Goal: Task Accomplishment & Management: Use online tool/utility

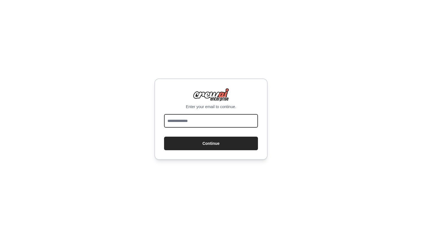
click at [201, 121] on input "email" at bounding box center [211, 121] width 94 height 14
type input "**********"
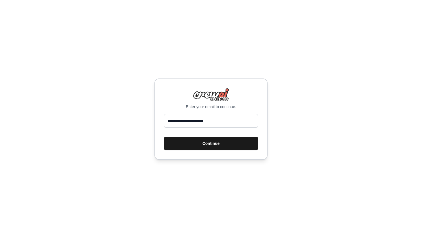
click at [213, 149] on button "Continue" at bounding box center [211, 144] width 94 height 14
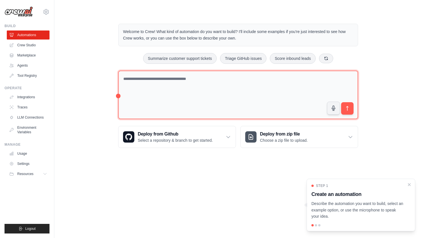
click at [225, 96] on textarea at bounding box center [238, 95] width 240 height 49
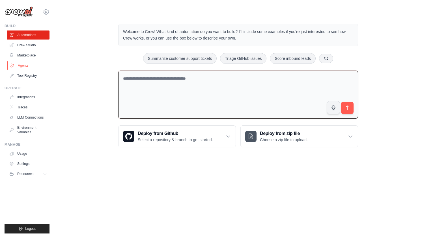
click at [32, 65] on link "Agents" at bounding box center [28, 65] width 43 height 9
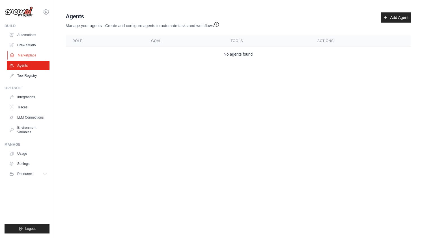
click at [24, 56] on link "Marketplace" at bounding box center [28, 55] width 43 height 9
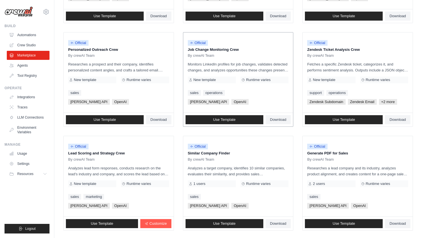
scroll to position [285, 0]
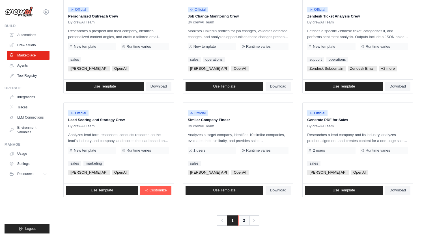
click at [244, 218] on link "2" at bounding box center [243, 221] width 11 height 10
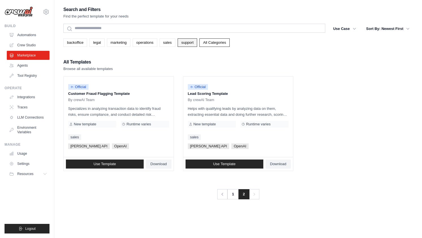
click at [193, 43] on link "support" at bounding box center [187, 42] width 20 height 8
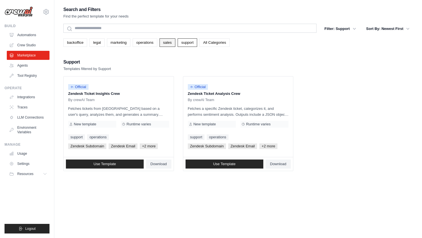
click at [161, 42] on link "sales" at bounding box center [167, 42] width 16 height 8
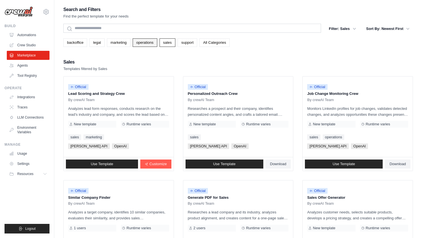
click at [151, 43] on link "operations" at bounding box center [145, 42] width 25 height 8
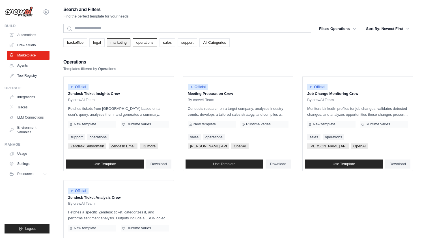
click at [118, 42] on link "marketing" at bounding box center [118, 42] width 23 height 8
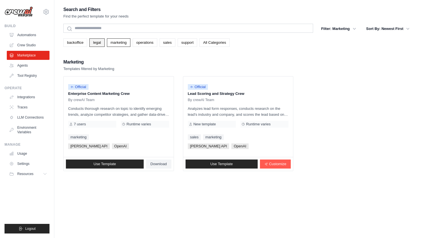
click at [97, 42] on link "legal" at bounding box center [96, 42] width 15 height 8
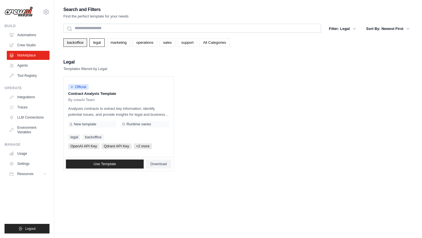
click at [80, 43] on link "backoffice" at bounding box center [75, 42] width 24 height 8
click at [29, 63] on link "Agents" at bounding box center [28, 65] width 43 height 9
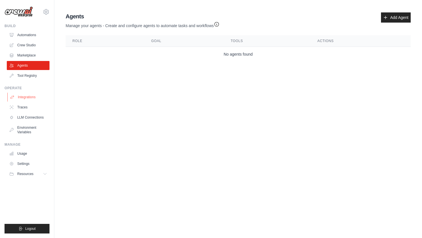
click at [33, 99] on link "Integrations" at bounding box center [28, 97] width 43 height 9
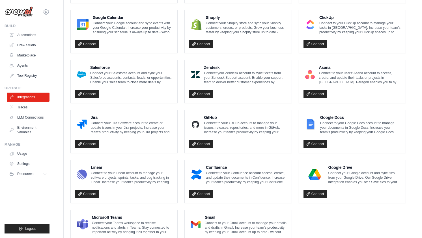
scroll to position [293, 0]
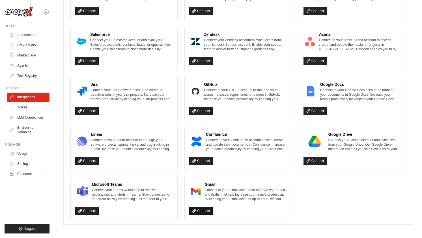
click at [202, 210] on link "Connect" at bounding box center [200, 211] width 23 height 8
click at [24, 106] on link "Traces" at bounding box center [28, 107] width 43 height 9
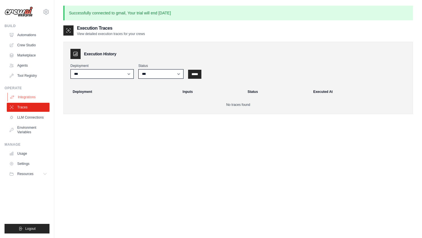
click at [40, 97] on link "Integrations" at bounding box center [28, 97] width 43 height 9
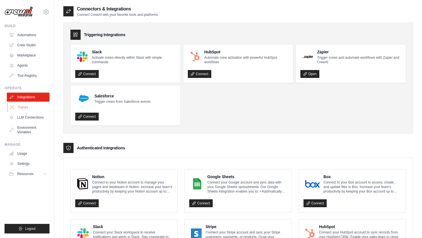
click at [36, 109] on link "Traces" at bounding box center [28, 107] width 43 height 9
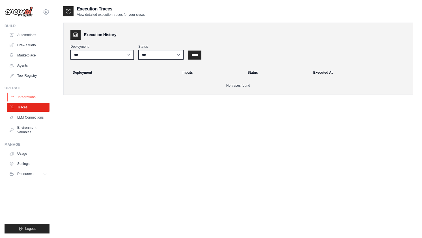
click at [34, 99] on link "Integrations" at bounding box center [28, 97] width 43 height 9
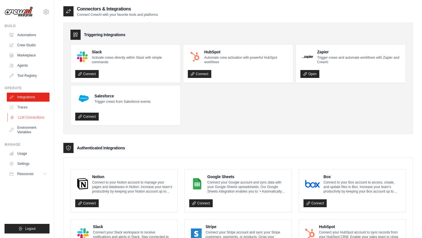
click at [31, 120] on link "LLM Connections" at bounding box center [28, 117] width 43 height 9
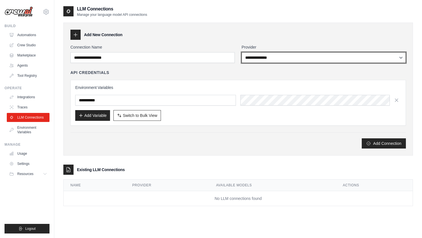
click at [278, 58] on select "**********" at bounding box center [323, 57] width 164 height 11
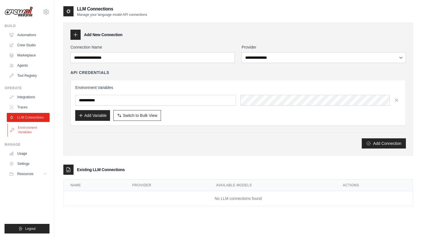
click at [34, 131] on link "Environment Variables" at bounding box center [28, 130] width 43 height 14
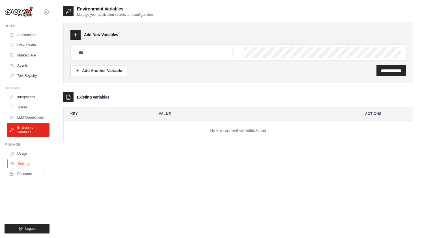
click at [33, 162] on link "Settings" at bounding box center [28, 163] width 43 height 9
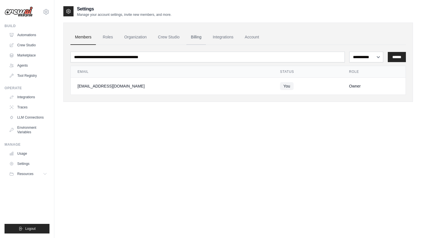
click at [196, 34] on link "Billing" at bounding box center [196, 37] width 20 height 15
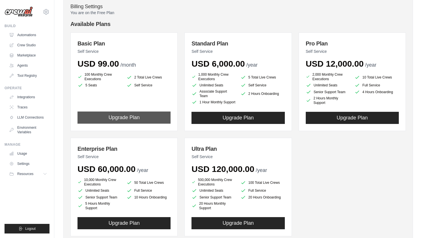
scroll to position [78, 0]
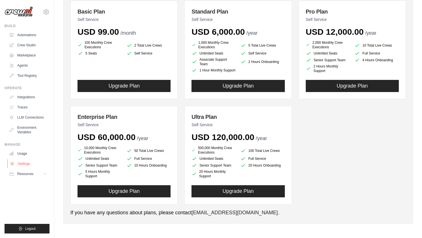
click at [24, 161] on link "Settings" at bounding box center [28, 163] width 43 height 9
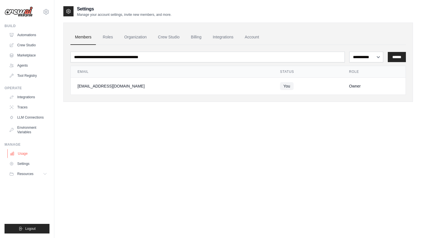
click at [27, 155] on link "Usage" at bounding box center [28, 153] width 43 height 9
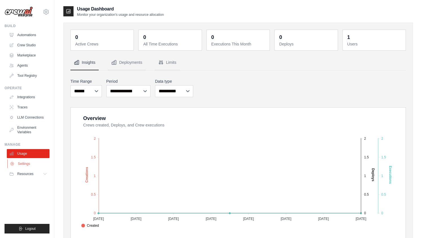
click at [27, 159] on link "Settings" at bounding box center [28, 163] width 43 height 9
click at [33, 175] on span "Resources" at bounding box center [26, 174] width 16 height 5
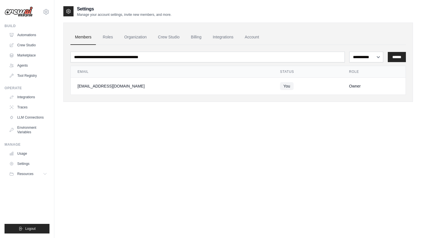
click at [33, 175] on span "Resources" at bounding box center [25, 174] width 16 height 5
click at [31, 187] on link "Documentation" at bounding box center [30, 184] width 39 height 8
click at [34, 211] on span "Video Tutorials" at bounding box center [31, 211] width 22 height 5
click at [27, 116] on link "LLM Connections" at bounding box center [28, 117] width 43 height 9
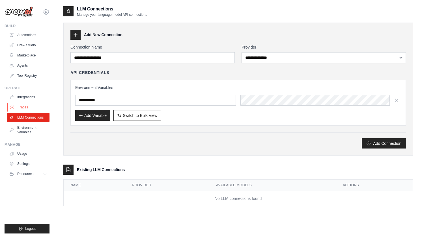
click at [28, 108] on link "Traces" at bounding box center [28, 107] width 43 height 9
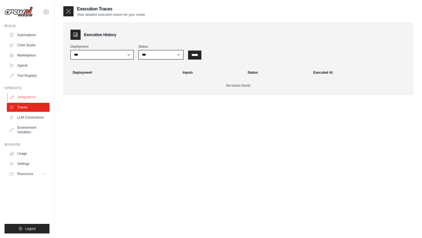
click at [30, 99] on link "Integrations" at bounding box center [28, 97] width 43 height 9
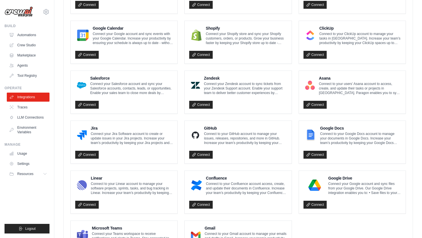
scroll to position [293, 0]
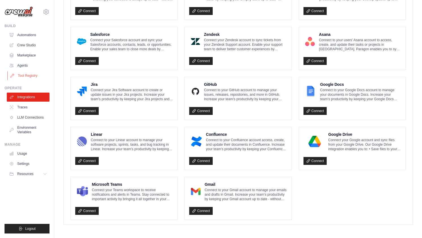
click at [21, 79] on link "Tool Registry" at bounding box center [28, 75] width 43 height 9
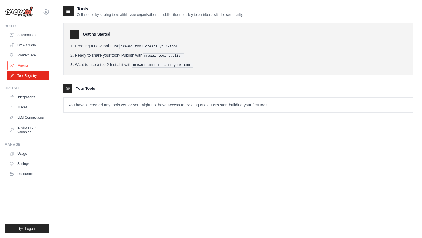
click at [38, 67] on link "Agents" at bounding box center [28, 65] width 43 height 9
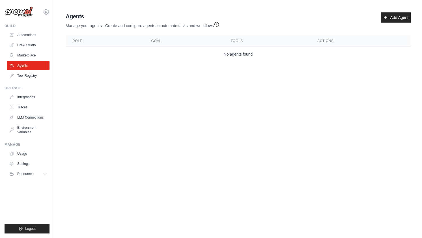
click at [379, 22] on div "Agents Manage your agents - Create and configure agents to automate tasks and w…" at bounding box center [238, 20] width 345 height 16
click at [385, 19] on icon at bounding box center [385, 17] width 5 height 5
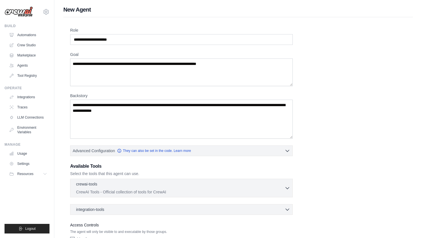
scroll to position [40, 0]
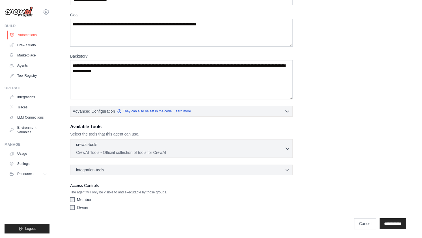
click at [18, 33] on link "Automations" at bounding box center [28, 35] width 43 height 9
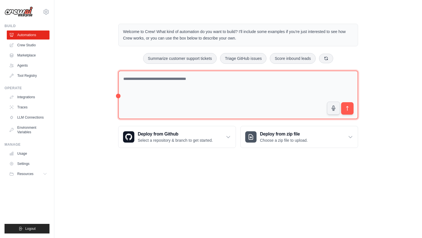
click at [196, 107] on textarea at bounding box center [238, 95] width 240 height 49
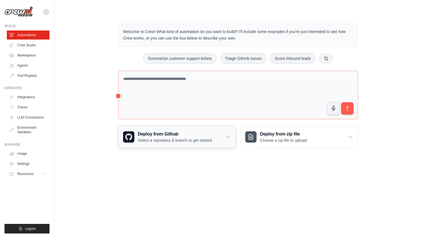
click at [194, 139] on p "Select a repository & branch to get started." at bounding box center [175, 141] width 75 height 6
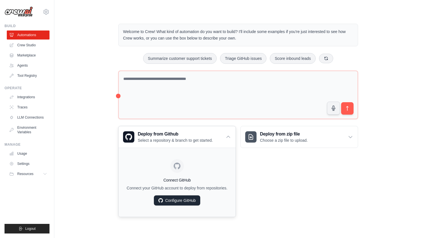
click at [183, 200] on link "Configure GitHub" at bounding box center [177, 201] width 46 height 10
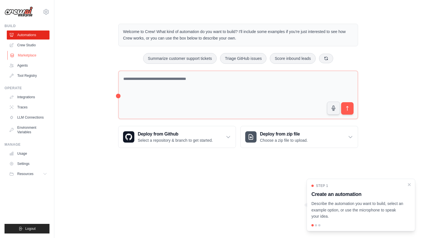
click at [32, 52] on link "Marketplace" at bounding box center [28, 55] width 43 height 9
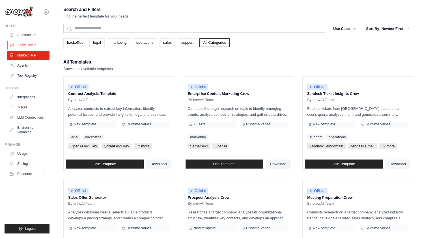
click at [33, 47] on link "Crew Studio" at bounding box center [28, 45] width 43 height 9
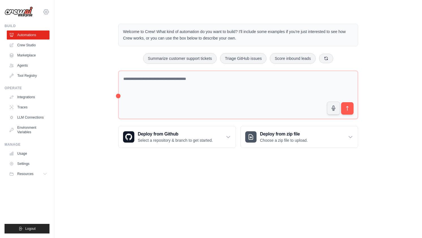
click at [46, 12] on icon at bounding box center [46, 11] width 7 height 7
click at [38, 38] on link "Settings" at bounding box center [46, 38] width 50 height 10
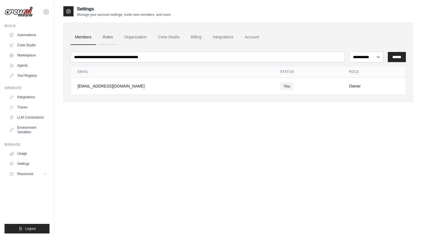
click at [106, 37] on link "Roles" at bounding box center [107, 37] width 19 height 15
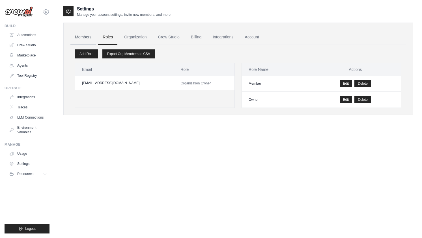
click at [87, 38] on link "Members" at bounding box center [82, 37] width 25 height 15
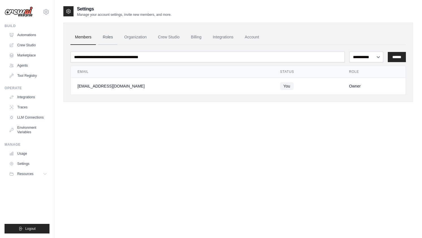
click at [107, 38] on link "Roles" at bounding box center [107, 37] width 19 height 15
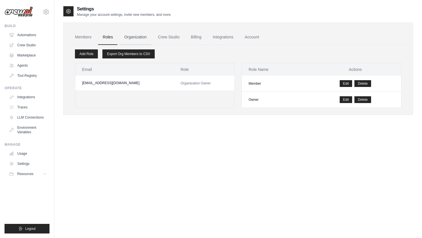
click at [130, 39] on link "Organization" at bounding box center [135, 37] width 31 height 15
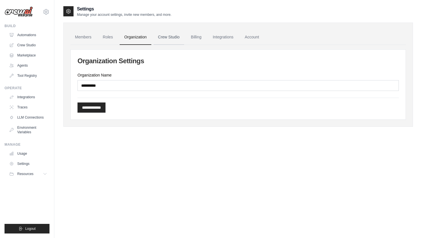
click at [160, 39] on link "Crew Studio" at bounding box center [168, 37] width 31 height 15
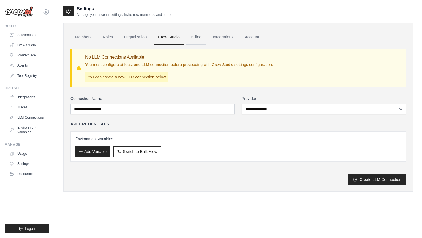
click at [195, 39] on link "Billing" at bounding box center [196, 37] width 20 height 15
click at [190, 40] on link "Billing" at bounding box center [196, 37] width 20 height 15
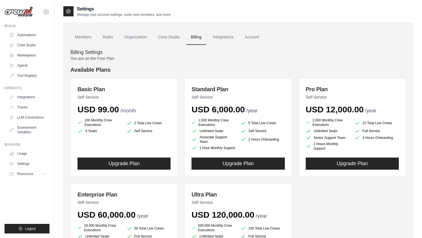
click at [223, 38] on link "Integrations" at bounding box center [223, 37] width 30 height 15
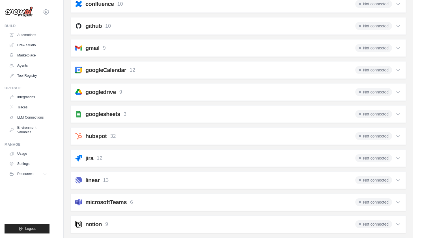
scroll to position [165, 0]
click at [231, 75] on div "googleCalendar 12 Not connected Select all Create an Event: google_calendar_cre…" at bounding box center [237, 71] width 335 height 18
click at [396, 72] on icon at bounding box center [398, 71] width 6 height 6
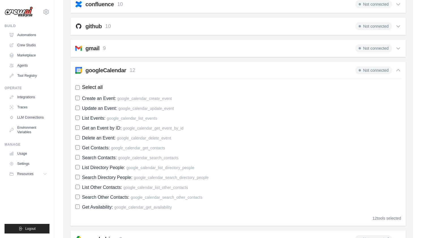
click at [396, 72] on icon at bounding box center [398, 71] width 6 height 6
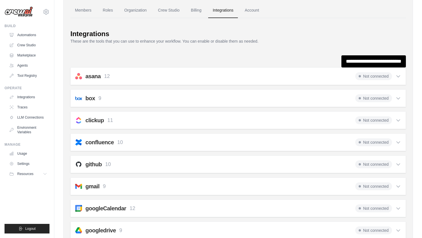
scroll to position [24, 0]
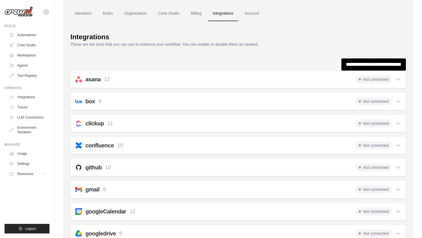
click at [400, 83] on div "Not connected" at bounding box center [378, 79] width 46 height 8
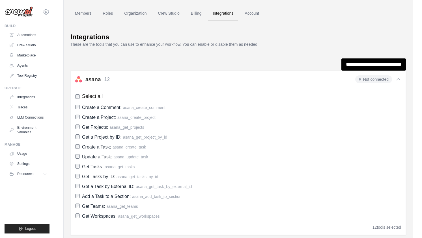
click at [400, 83] on div "Not connected" at bounding box center [378, 79] width 46 height 8
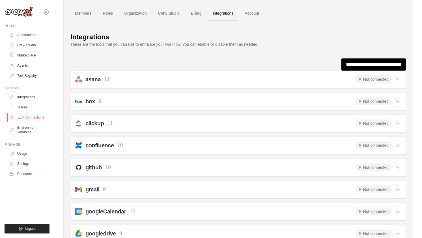
click at [27, 114] on link "LLM Connections" at bounding box center [28, 117] width 43 height 9
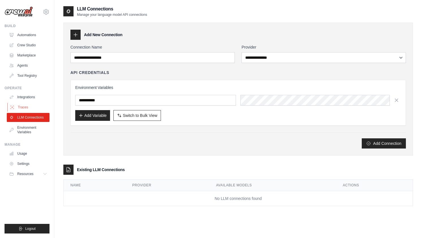
click at [40, 108] on link "Traces" at bounding box center [28, 107] width 43 height 9
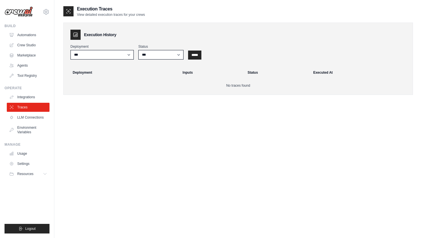
click at [42, 84] on ul "Build Automations Crew Studio Marketplace Agents" at bounding box center [27, 129] width 45 height 210
click at [42, 78] on link "Tool Registry" at bounding box center [28, 75] width 43 height 9
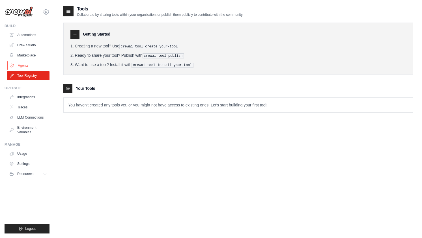
click at [40, 66] on link "Agents" at bounding box center [28, 65] width 43 height 9
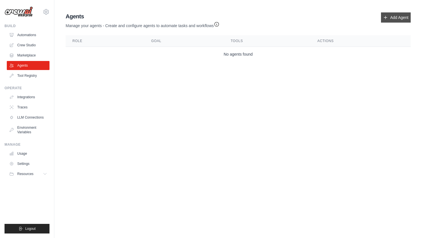
click at [381, 20] on link "Add Agent" at bounding box center [396, 17] width 30 height 10
click at [396, 20] on link "Add Agent" at bounding box center [396, 17] width 30 height 10
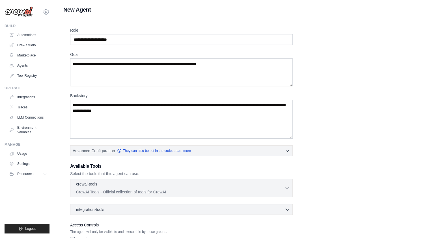
click at [140, 55] on label "Goal" at bounding box center [181, 55] width 222 height 6
click at [140, 59] on textarea "Goal" at bounding box center [181, 73] width 222 height 28
click at [47, 37] on link "Automations" at bounding box center [28, 35] width 43 height 9
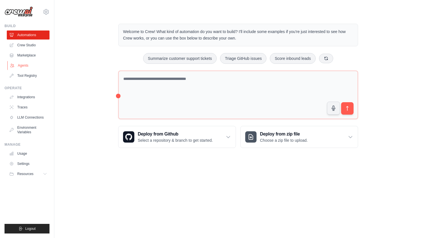
click at [30, 68] on link "Agents" at bounding box center [28, 65] width 43 height 9
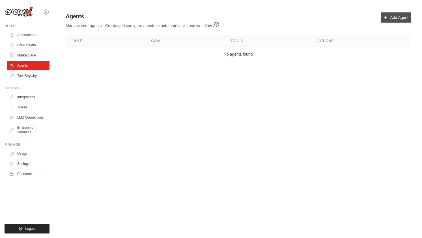
click at [393, 21] on link "Add Agent" at bounding box center [396, 17] width 30 height 10
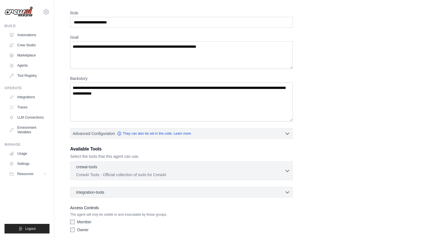
scroll to position [40, 0]
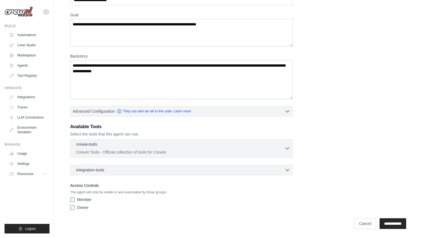
click at [289, 147] on icon "button" at bounding box center [287, 149] width 6 height 6
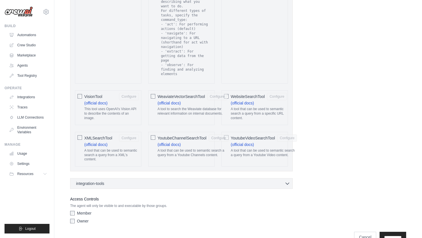
scroll to position [1125, 0]
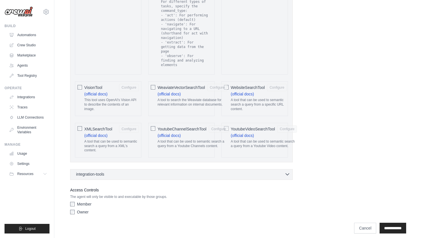
click at [200, 172] on div "integration-tools 0 selected" at bounding box center [183, 175] width 214 height 6
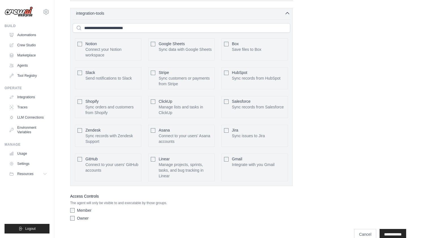
scroll to position [1292, 0]
